Goal: Information Seeking & Learning: Learn about a topic

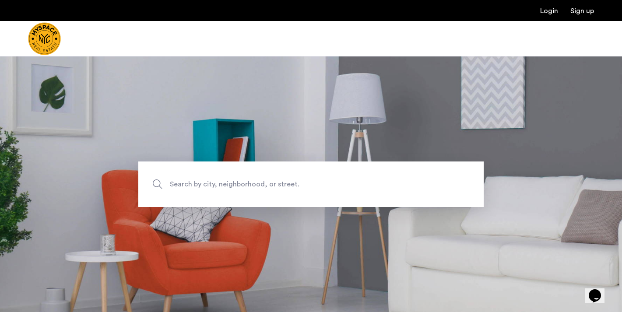
click at [202, 185] on span "Search by city, neighborhood, or street." at bounding box center [291, 184] width 242 height 12
click at [202, 185] on input "Search by city, neighborhood, or street." at bounding box center [310, 184] width 345 height 46
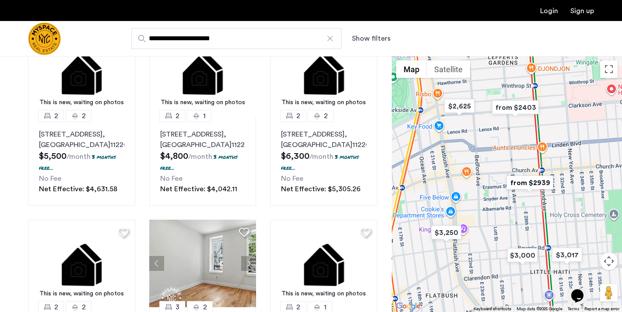
scroll to position [473, 0]
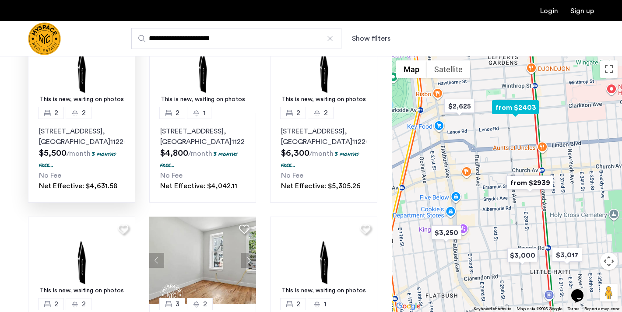
click at [101, 103] on img at bounding box center [81, 69] width 107 height 88
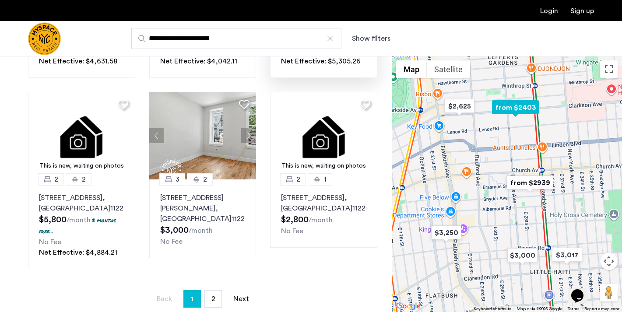
scroll to position [609, 0]
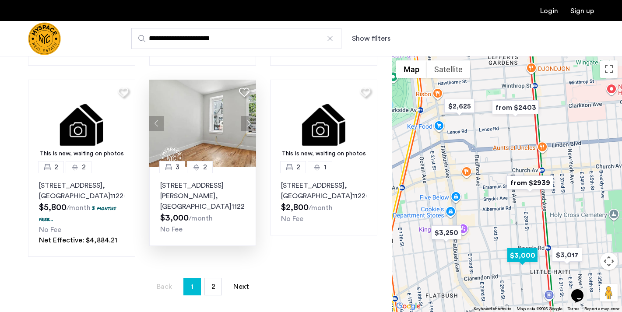
click at [206, 151] on img at bounding box center [202, 124] width 107 height 88
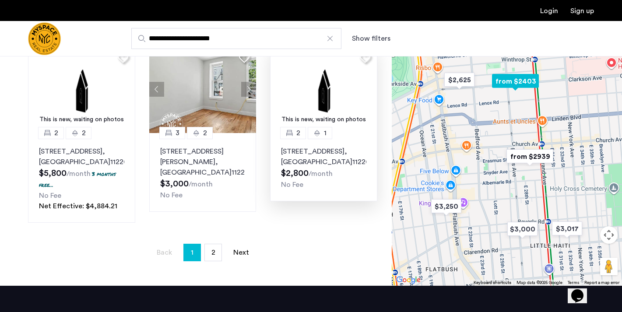
scroll to position [643, 0]
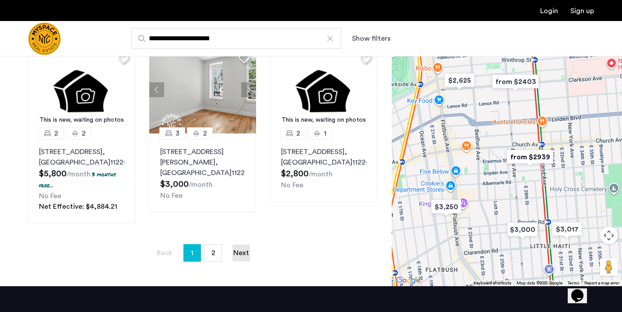
click at [245, 261] on link "Next page" at bounding box center [241, 253] width 18 height 17
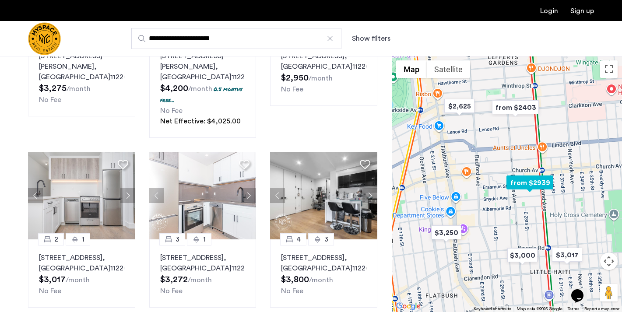
scroll to position [340, 0]
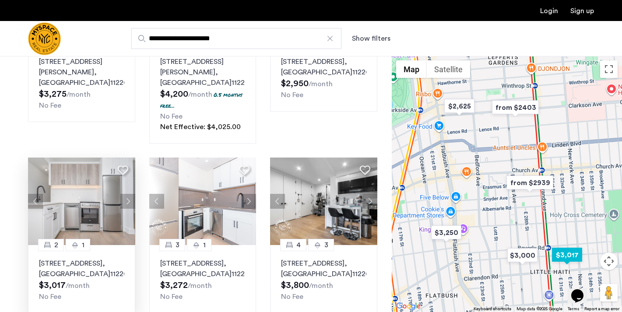
click at [64, 178] on img at bounding box center [81, 202] width 107 height 88
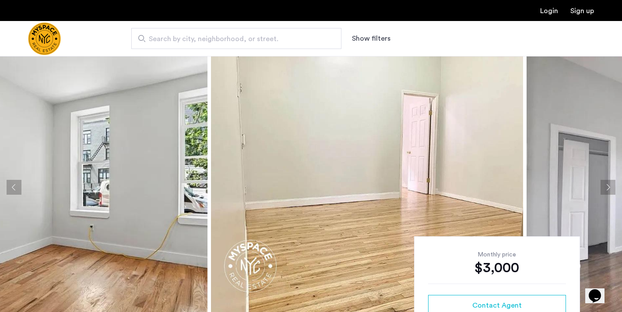
drag, startPoint x: 368, startPoint y: 179, endPoint x: 109, endPoint y: 123, distance: 265.3
click at [109, 123] on img at bounding box center [51, 187] width 312 height 263
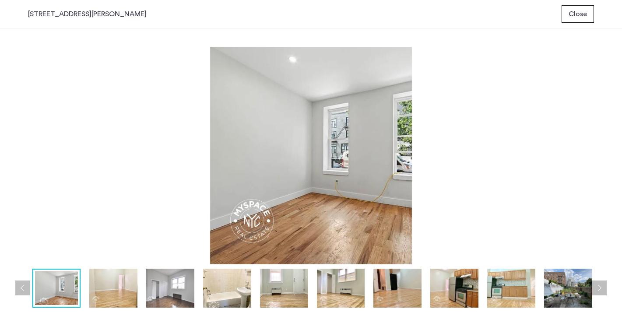
click at [559, 284] on img at bounding box center [568, 288] width 48 height 39
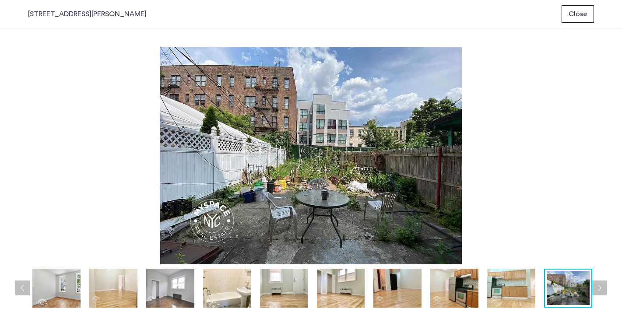
click at [504, 281] on img at bounding box center [511, 288] width 48 height 39
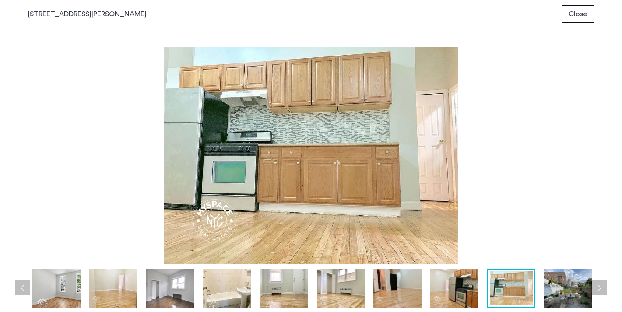
click at [445, 288] on img at bounding box center [454, 288] width 48 height 39
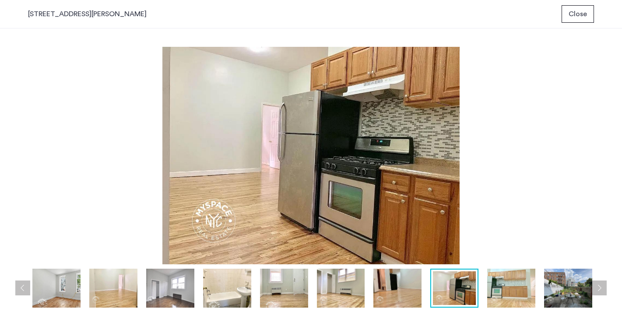
click at [381, 290] on img at bounding box center [397, 288] width 48 height 39
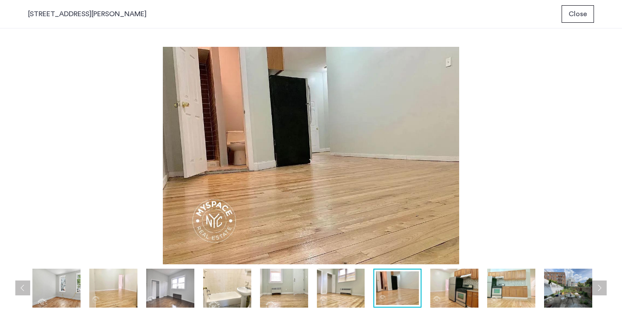
click at [313, 287] on div at bounding box center [313, 288] width 570 height 39
